Goal: Check status

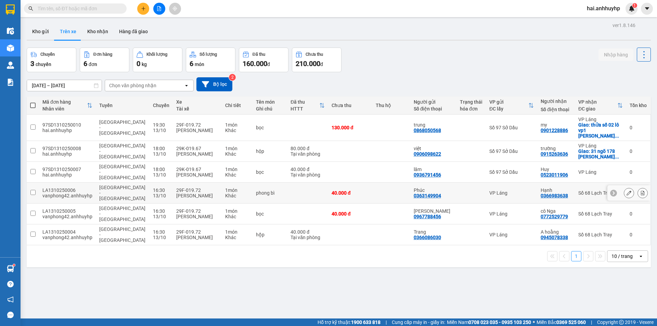
click at [32, 190] on input "checkbox" at bounding box center [32, 192] width 5 height 5
checkbox input "true"
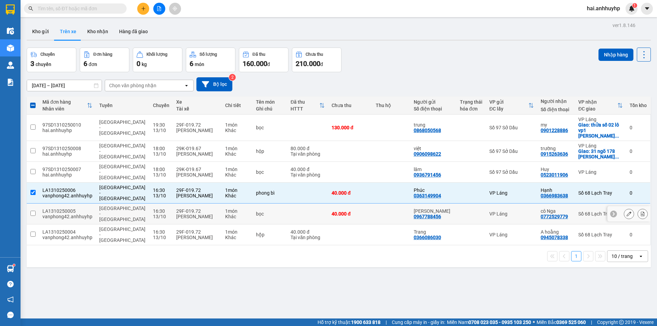
click at [29, 204] on td at bounding box center [33, 214] width 12 height 21
checkbox input "true"
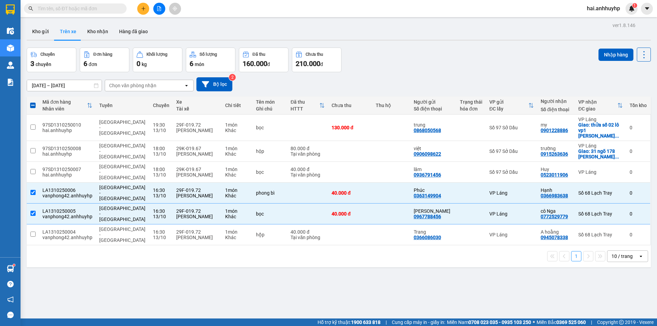
click at [33, 245] on div "1 10 / trang open" at bounding box center [339, 256] width 624 height 22
click at [32, 232] on input "checkbox" at bounding box center [32, 234] width 5 height 5
checkbox input "true"
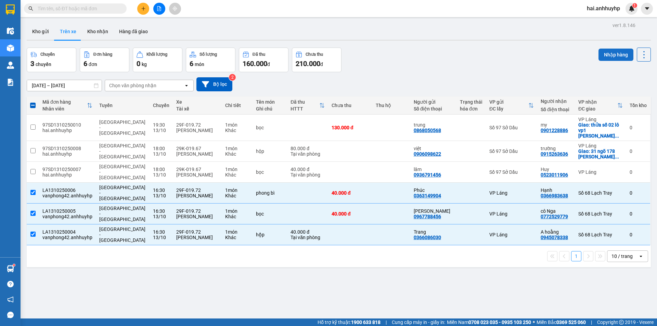
click at [605, 53] on button "Nhập hàng" at bounding box center [615, 55] width 35 height 12
checkbox input "false"
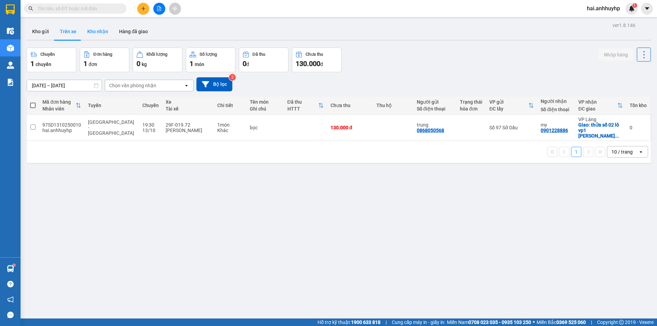
click at [94, 34] on button "Kho nhận" at bounding box center [98, 31] width 32 height 16
type input "[DATE] – [DATE]"
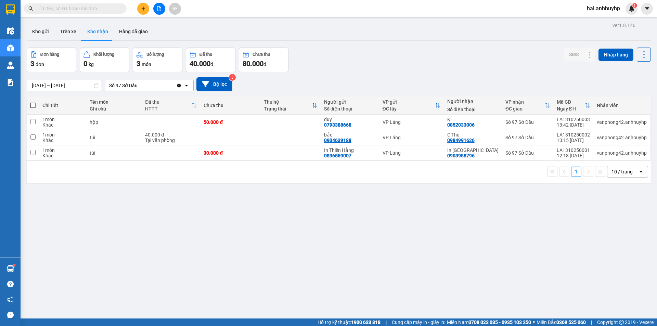
click at [145, 88] on div "Số 97 Sở Dầu" at bounding box center [140, 85] width 71 height 11
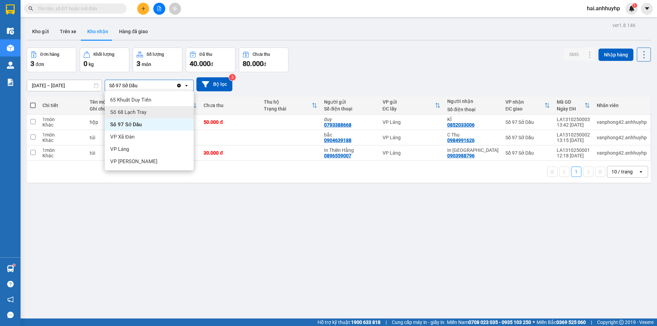
click at [127, 117] on div "Số 68 Lạch Tray" at bounding box center [149, 112] width 89 height 12
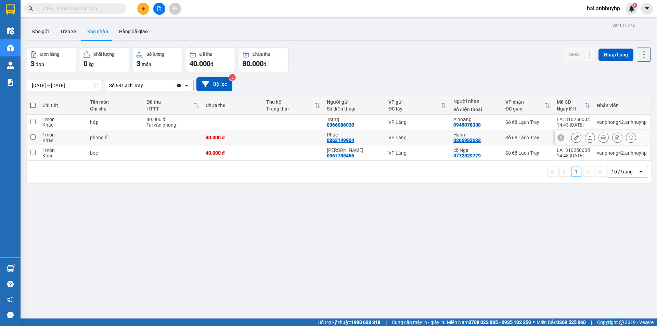
click at [35, 136] on input "checkbox" at bounding box center [32, 136] width 5 height 5
checkbox input "true"
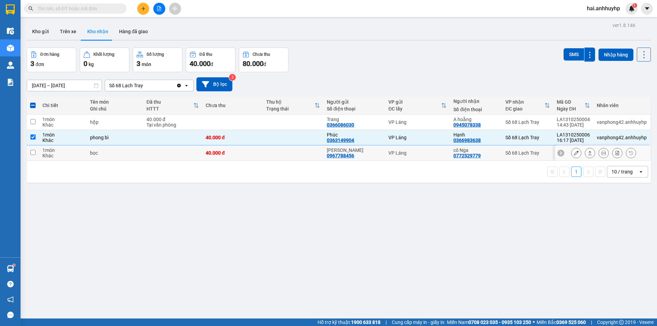
click at [34, 153] on input "checkbox" at bounding box center [32, 152] width 5 height 5
checkbox input "true"
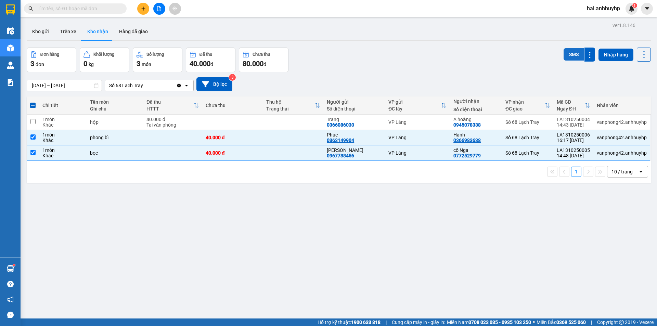
click at [570, 55] on button "SMS" at bounding box center [573, 54] width 21 height 12
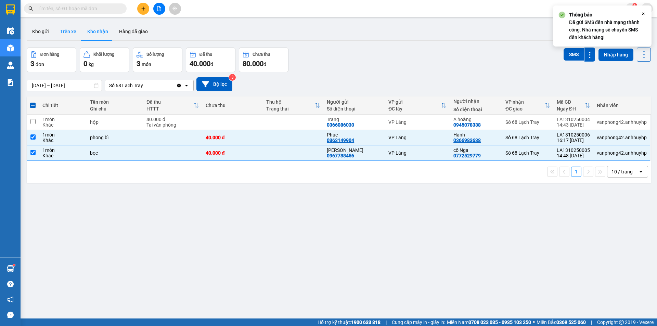
click at [65, 33] on button "Trên xe" at bounding box center [67, 31] width 27 height 16
type input "[DATE] – [DATE]"
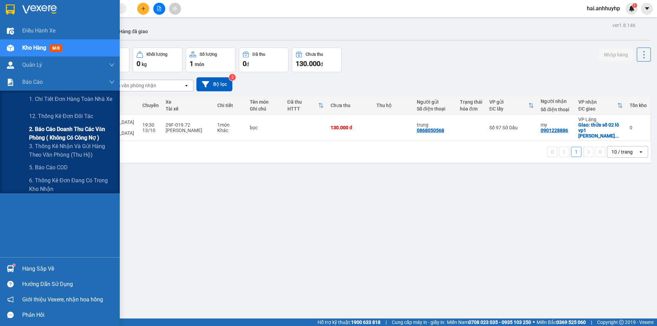
click at [57, 138] on span "2. Báo cáo doanh thu các văn phòng ( không có công nợ )" at bounding box center [72, 133] width 86 height 17
